Goal: Information Seeking & Learning: Learn about a topic

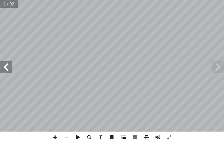
click at [125, 137] on span at bounding box center [123, 137] width 11 height 11
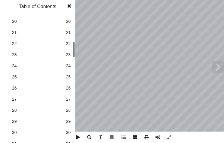
click at [65, 134] on link "30 30" at bounding box center [37, 132] width 68 height 11
click at [72, 6] on span at bounding box center [69, 6] width 11 height 12
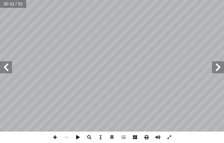
click at [217, 73] on span at bounding box center [218, 67] width 12 height 12
click at [55, 138] on span at bounding box center [54, 137] width 11 height 11
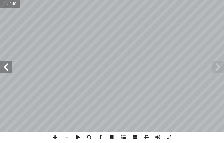
click at [12, 64] on span at bounding box center [6, 67] width 12 height 12
click at [11, 67] on div "ة َ ميل َ ج ْ نا ال ُ ت َ غ ُ ل ليف: أ ا ّ فريق الت ٢ ُ زء ُ الج ل َّ و أ ال� ب…" at bounding box center [112, 66] width 224 height 132
click at [11, 67] on span at bounding box center [6, 67] width 12 height 12
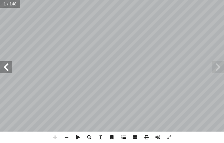
click at [11, 67] on span at bounding box center [6, 67] width 12 height 12
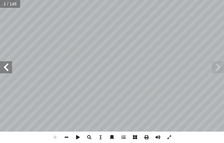
click at [11, 67] on span at bounding box center [6, 67] width 12 height 12
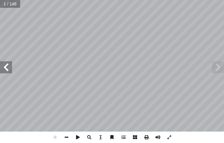
click at [10, 68] on span at bounding box center [6, 67] width 12 height 12
click at [7, 68] on span at bounding box center [6, 67] width 12 height 12
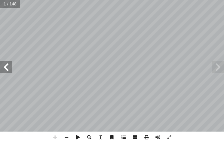
click at [7, 68] on span at bounding box center [6, 67] width 12 height 12
drag, startPoint x: 7, startPoint y: 68, endPoint x: 11, endPoint y: 70, distance: 4.2
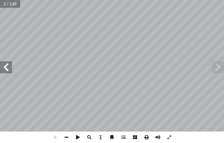
click at [11, 70] on span at bounding box center [6, 67] width 12 height 12
click at [1, 67] on span at bounding box center [6, 67] width 12 height 12
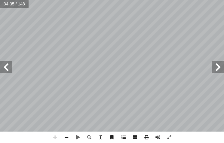
click at [66, 139] on span at bounding box center [66, 137] width 11 height 11
click at [5, 72] on span at bounding box center [6, 67] width 12 height 12
click at [5, 70] on span at bounding box center [6, 67] width 12 height 12
click at [6, 72] on span at bounding box center [6, 67] width 12 height 12
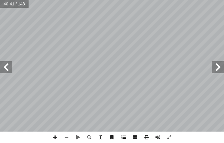
click at [6, 72] on span at bounding box center [6, 67] width 12 height 12
click at [69, 138] on span at bounding box center [66, 137] width 11 height 11
